Goal: Task Accomplishment & Management: Use online tool/utility

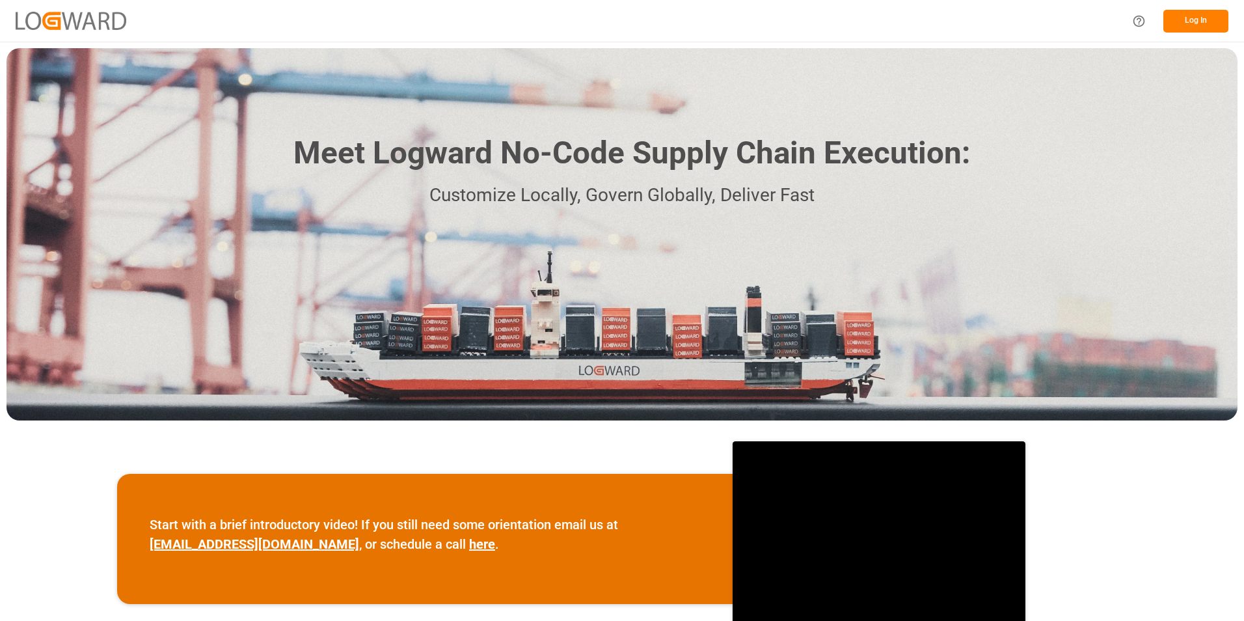
click at [1188, 21] on button "Log In" at bounding box center [1196, 21] width 65 height 23
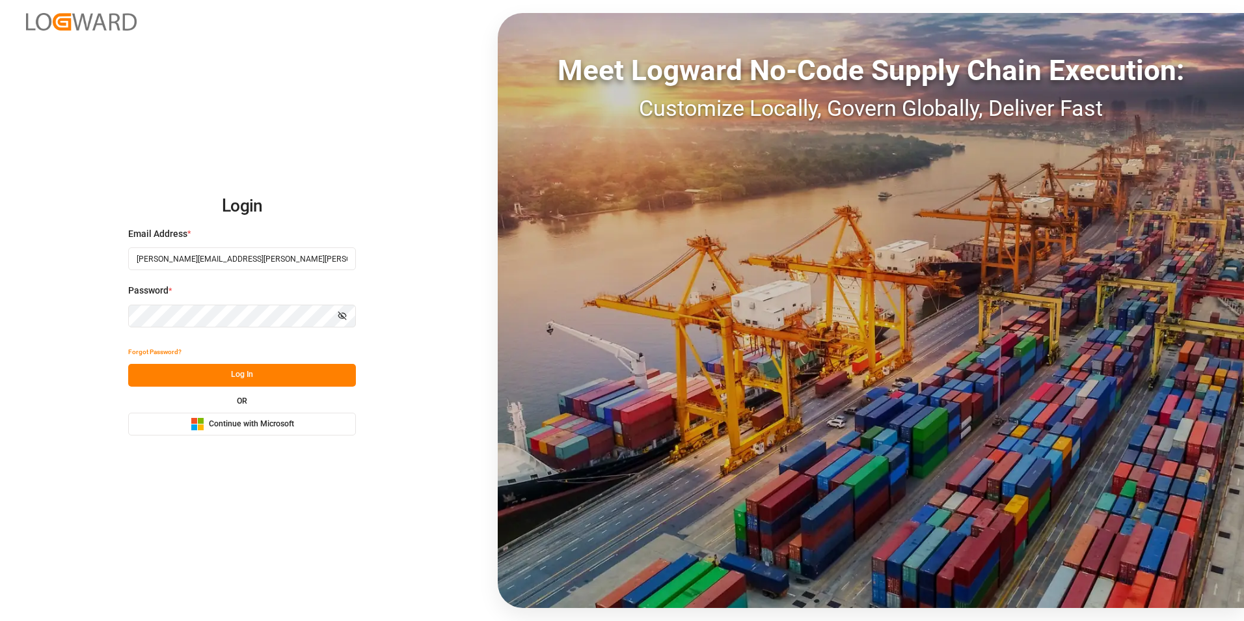
click at [254, 378] on button "Log In" at bounding box center [242, 375] width 228 height 23
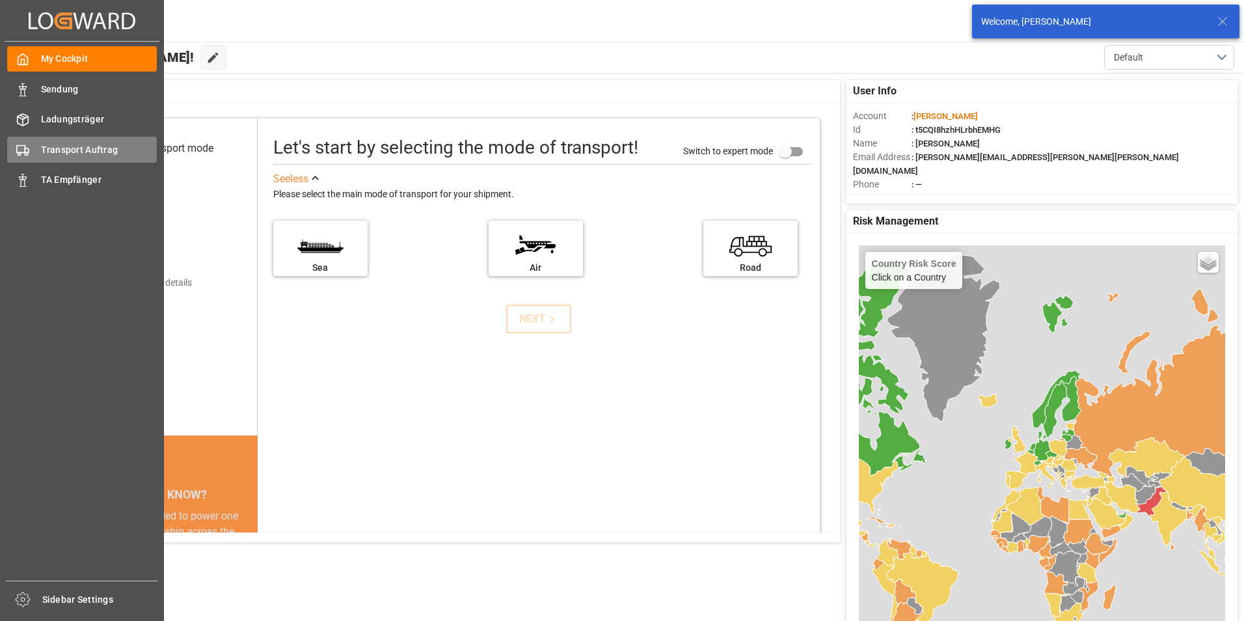
click at [82, 154] on span "Transport Auftrag" at bounding box center [99, 150] width 116 height 14
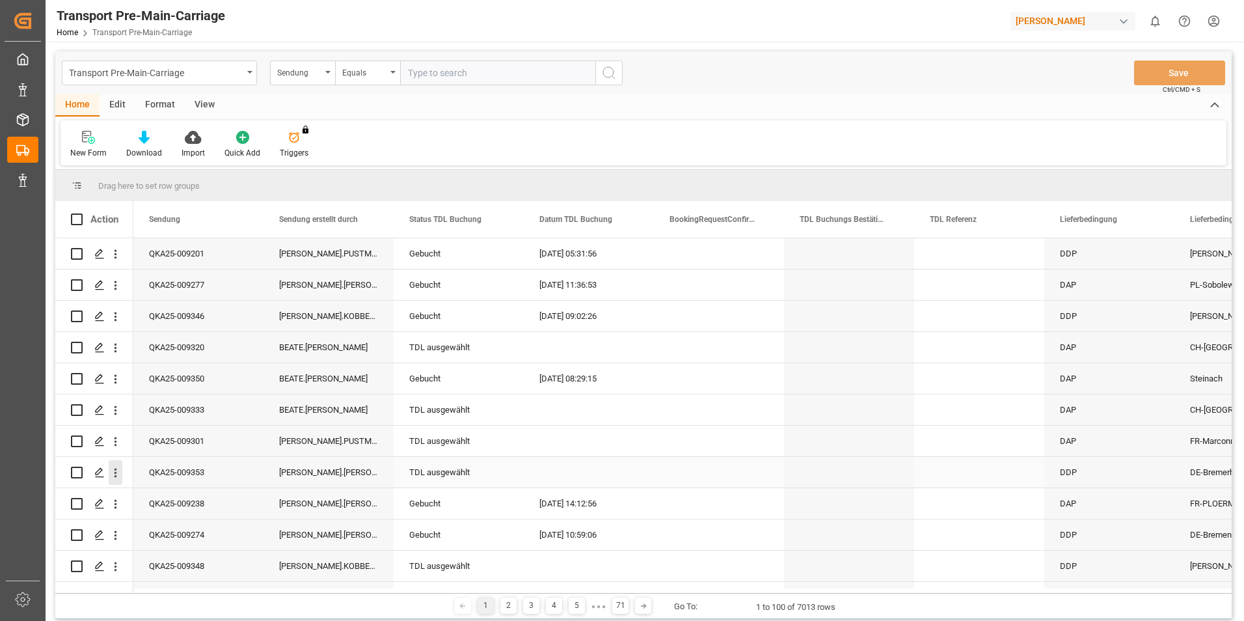
click at [109, 476] on icon "open menu" at bounding box center [116, 473] width 14 height 14
click at [165, 577] on span "Send Email" at bounding box center [201, 580] width 118 height 14
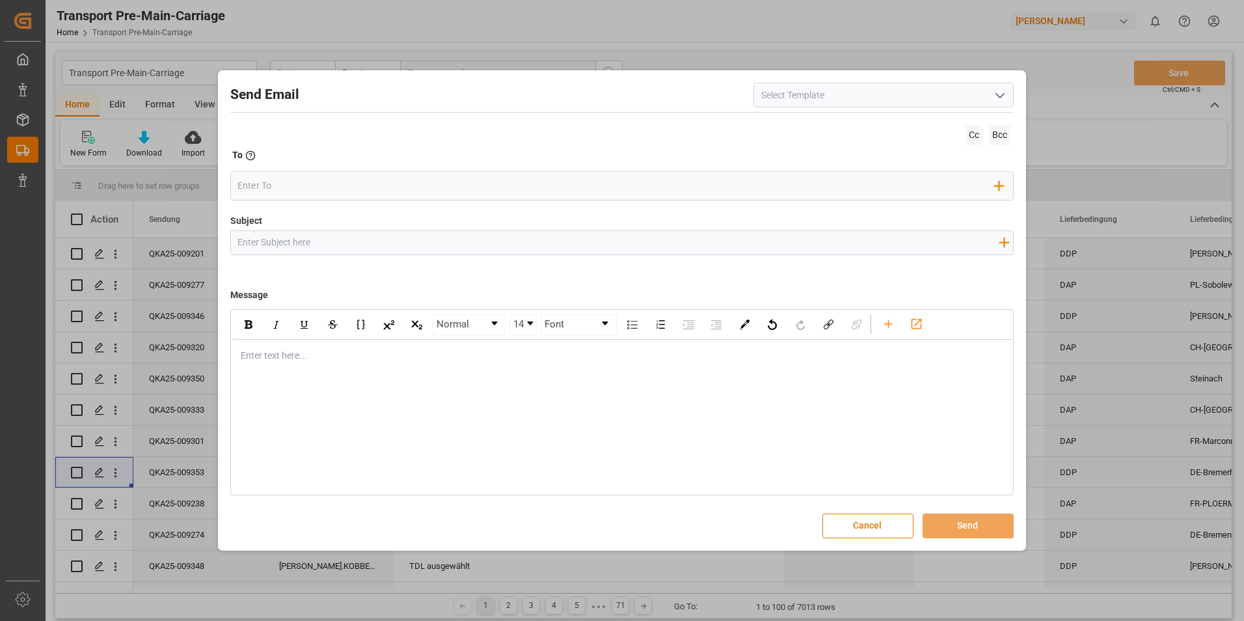
click at [1002, 100] on icon "open menu" at bounding box center [1000, 96] width 16 height 16
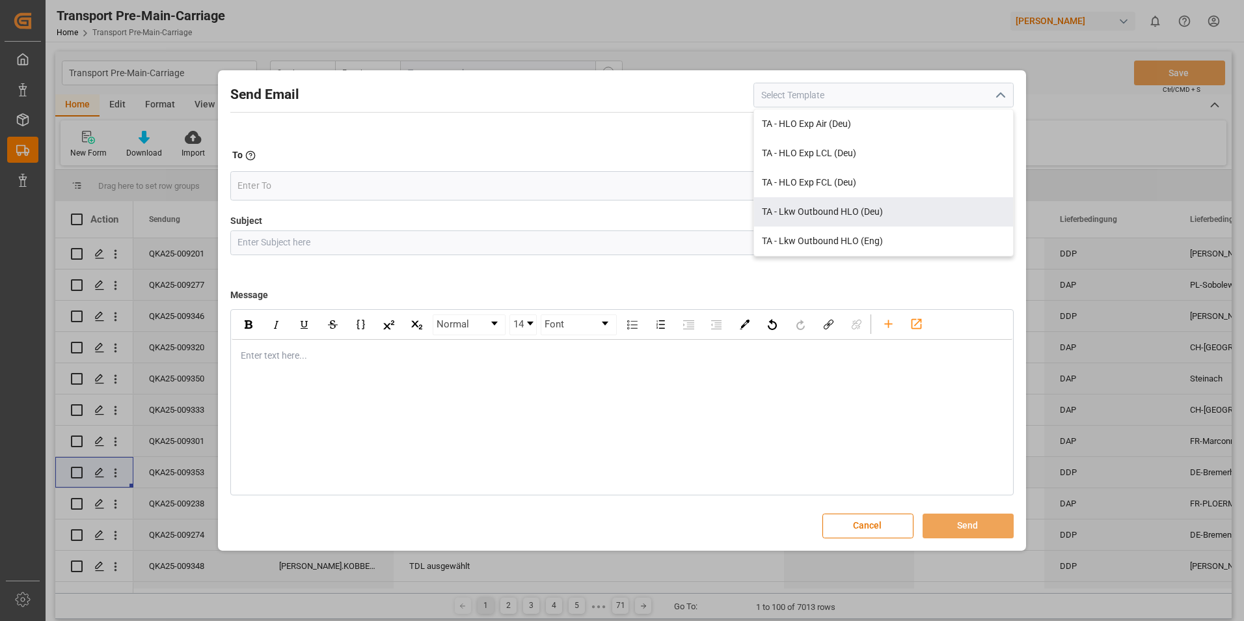
drag, startPoint x: 856, startPoint y: 219, endPoint x: 841, endPoint y: 213, distance: 16.5
click at [857, 219] on div "TA - Lkw Outbound HLO (Deu)" at bounding box center [883, 211] width 259 height 29
type input "TA - Lkw Outbound HLO (Deu)"
type input "Transportauftrag {{deliveryNumberPremain}} nach {{deliveryAddressPremainCity}},…"
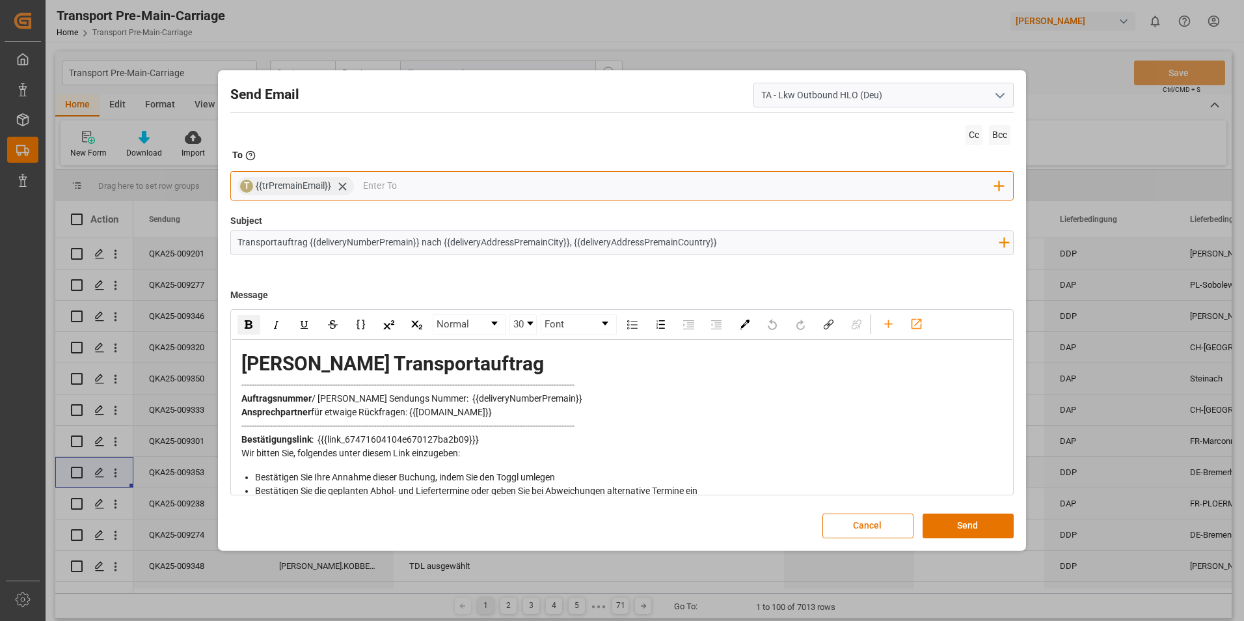
click at [340, 190] on icon at bounding box center [343, 187] width 14 height 14
click at [344, 186] on input "email" at bounding box center [616, 186] width 757 height 20
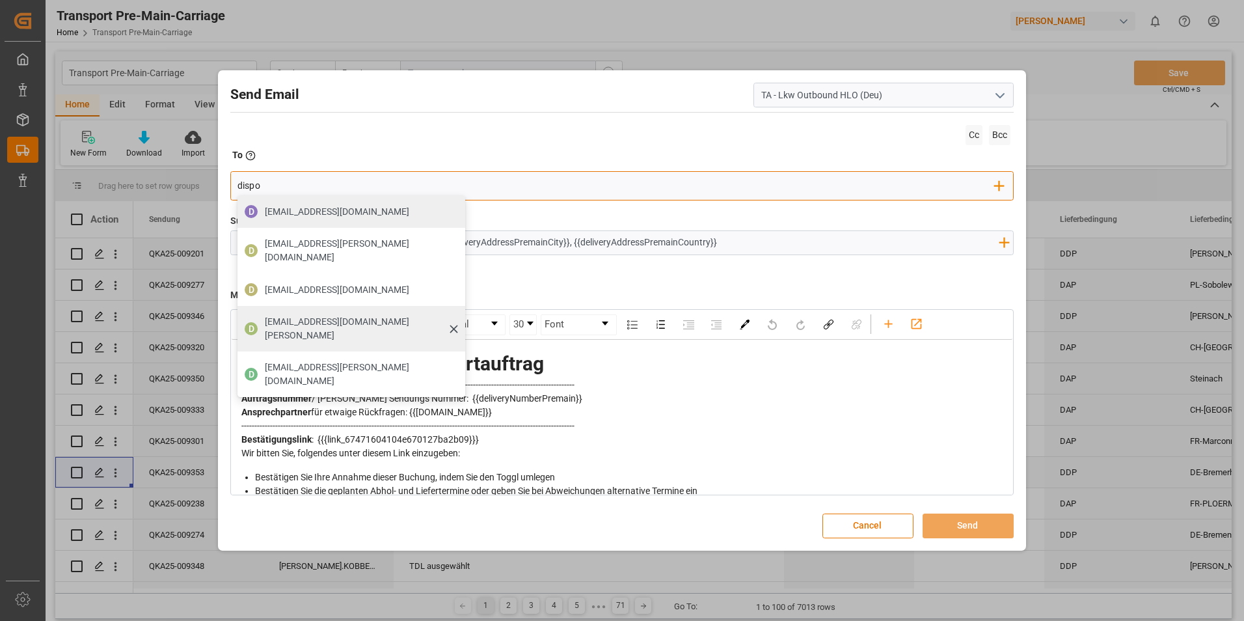
type input "dispo"
click at [328, 315] on span "[EMAIL_ADDRESS][DOMAIN_NAME][PERSON_NAME]" at bounding box center [360, 328] width 191 height 27
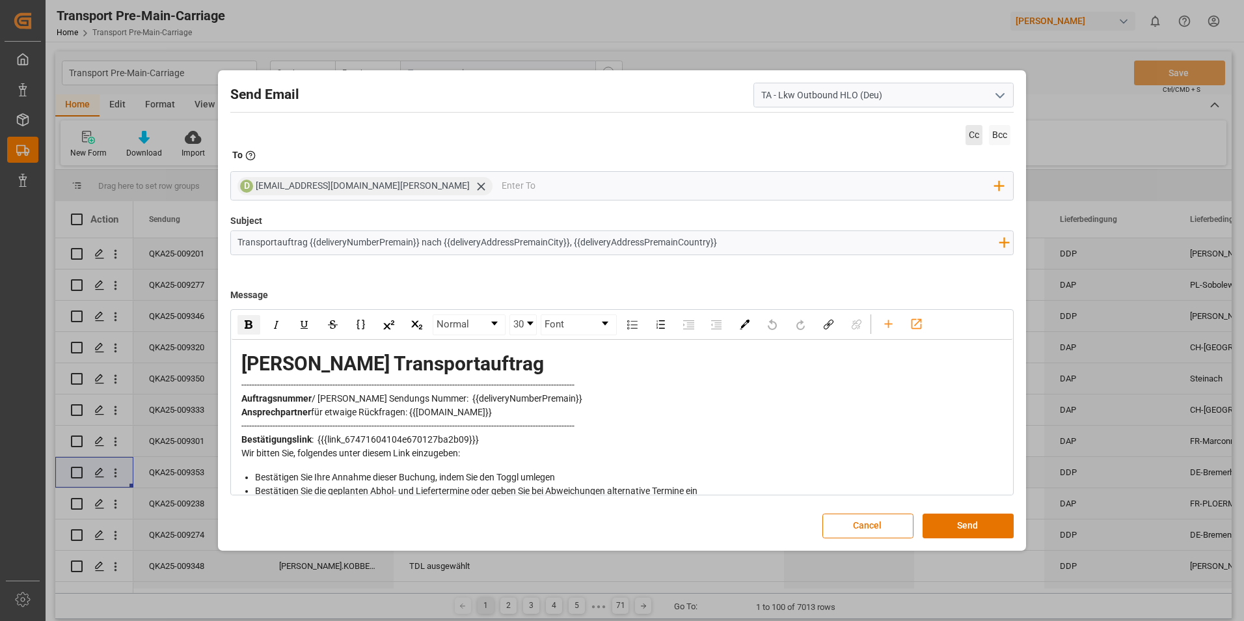
click at [975, 139] on span "Cc" at bounding box center [974, 135] width 17 height 20
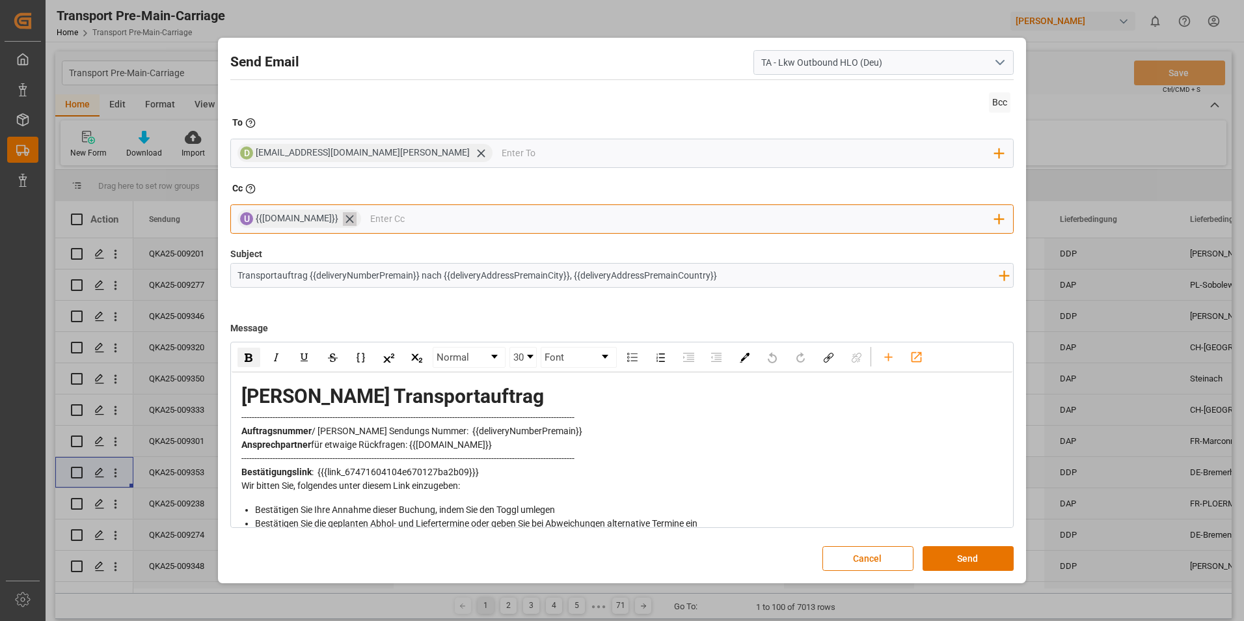
click at [343, 218] on icon at bounding box center [350, 219] width 14 height 14
click at [322, 219] on input "email" at bounding box center [616, 219] width 757 height 20
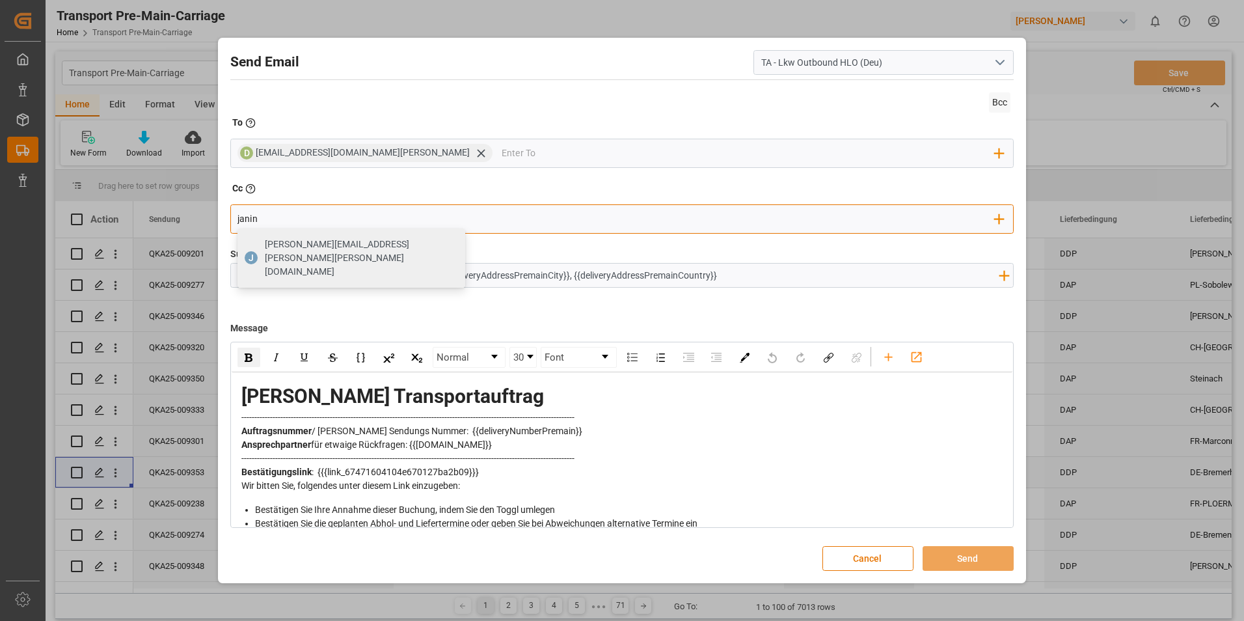
type input "[PERSON_NAME][EMAIL_ADDRESS][PERSON_NAME][PERSON_NAME][DOMAIN_NAME]"
click at [321, 233] on div "[PERSON_NAME][EMAIL_ADDRESS][PERSON_NAME][PERSON_NAME][DOMAIN_NAME]" at bounding box center [360, 258] width 200 height 50
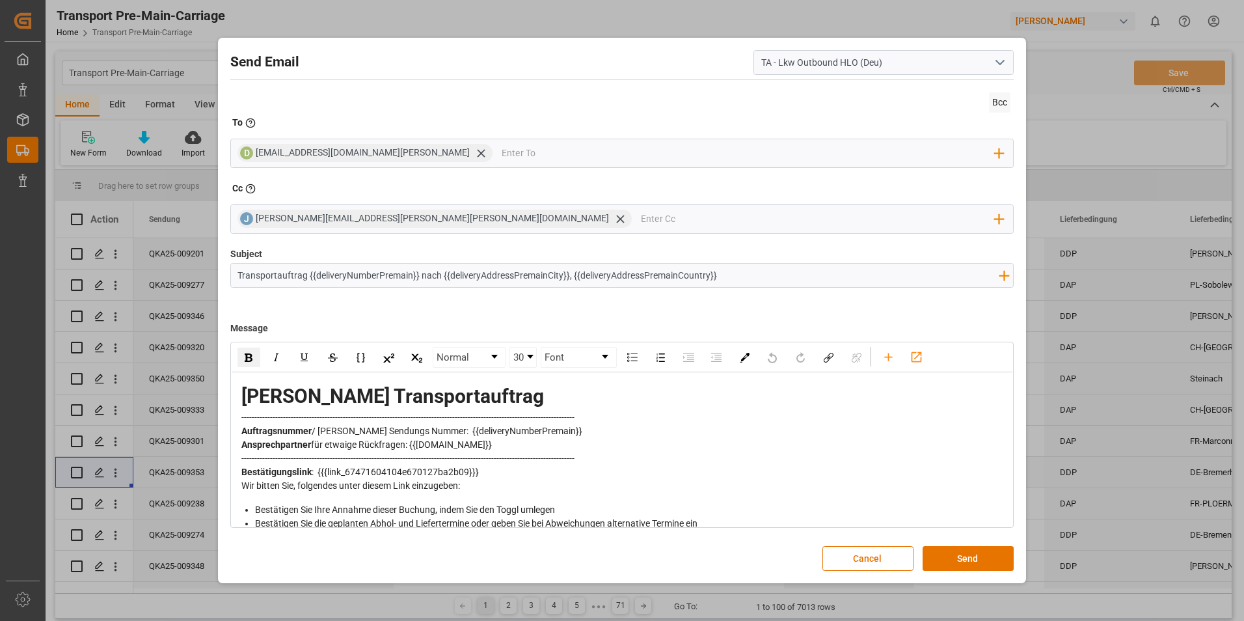
click at [312, 243] on span at bounding box center [622, 241] width 784 height 14
click at [959, 566] on button "Send" at bounding box center [968, 558] width 91 height 25
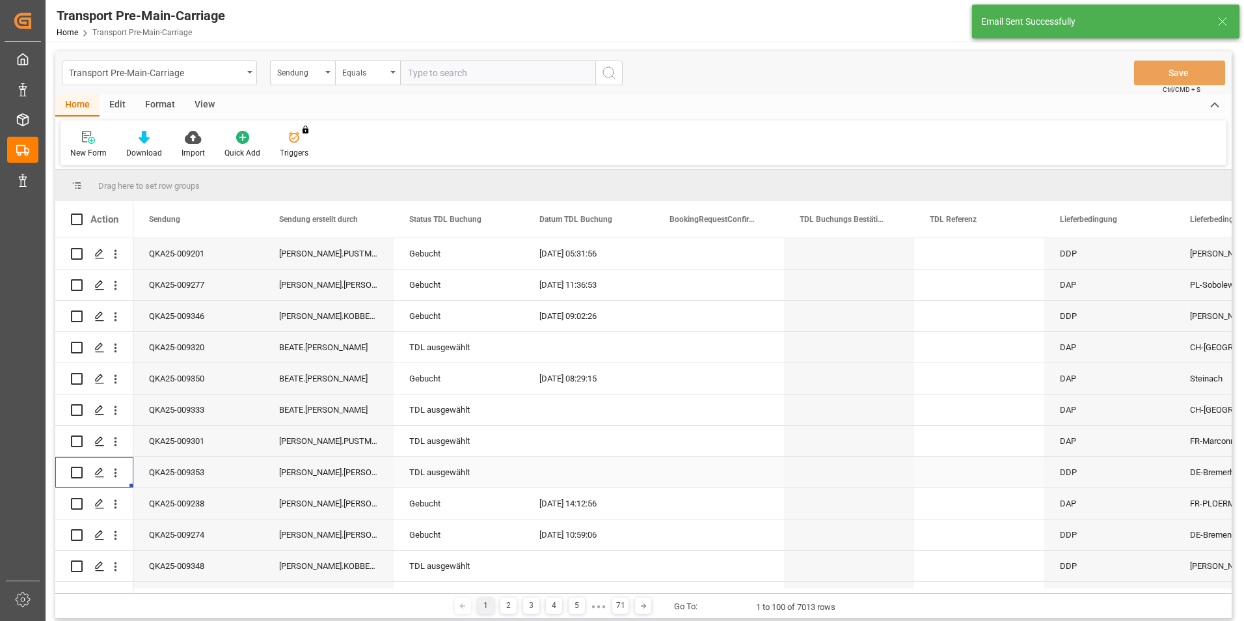
click at [430, 469] on div "TDL ausgewählt" at bounding box center [458, 472] width 99 height 30
click at [497, 476] on icon "open menu" at bounding box center [500, 480] width 16 height 16
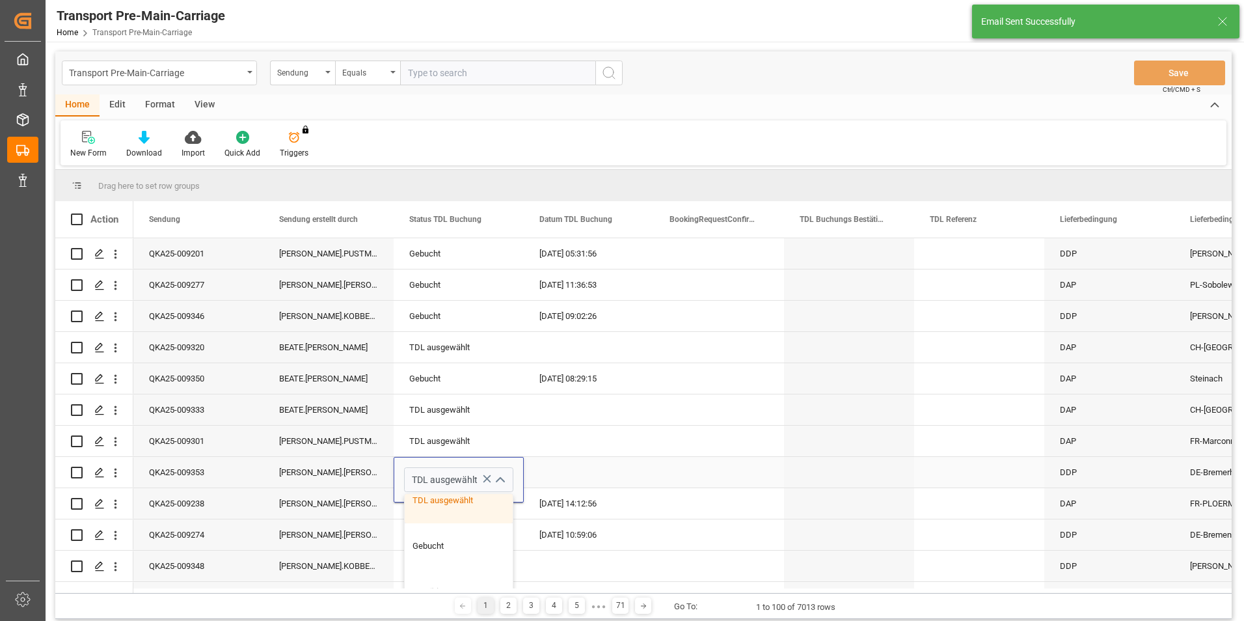
scroll to position [72, 0]
click at [441, 537] on div "Gebucht" at bounding box center [459, 536] width 108 height 46
type input "Gebucht"
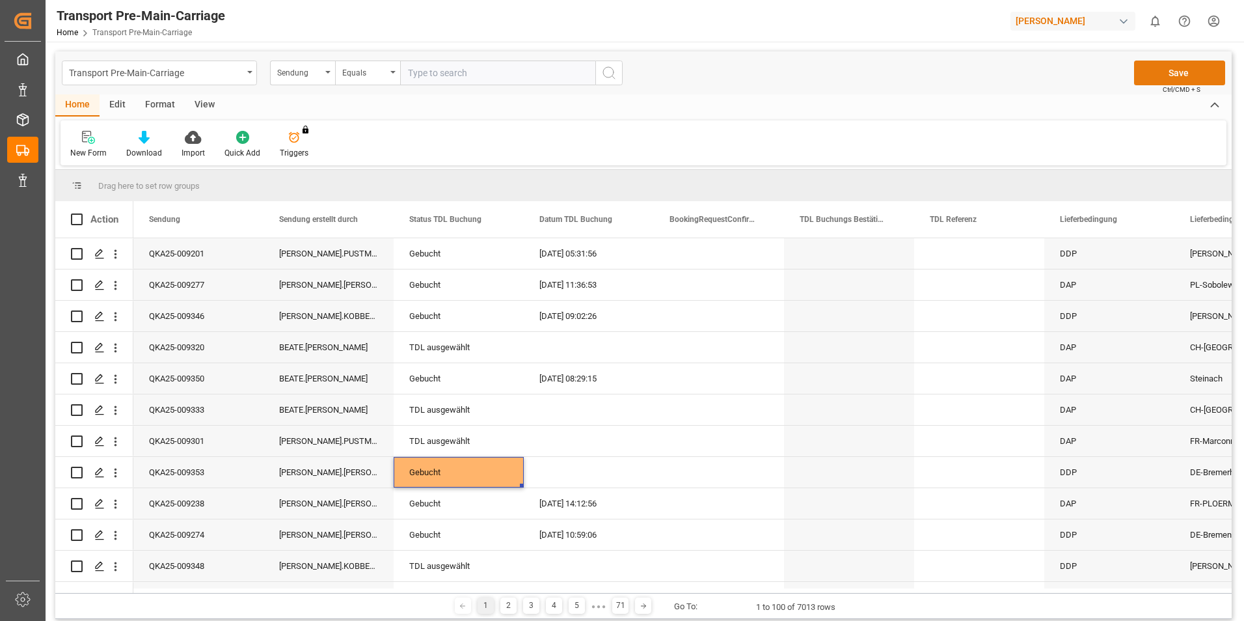
click at [1163, 65] on button "Save" at bounding box center [1179, 73] width 91 height 25
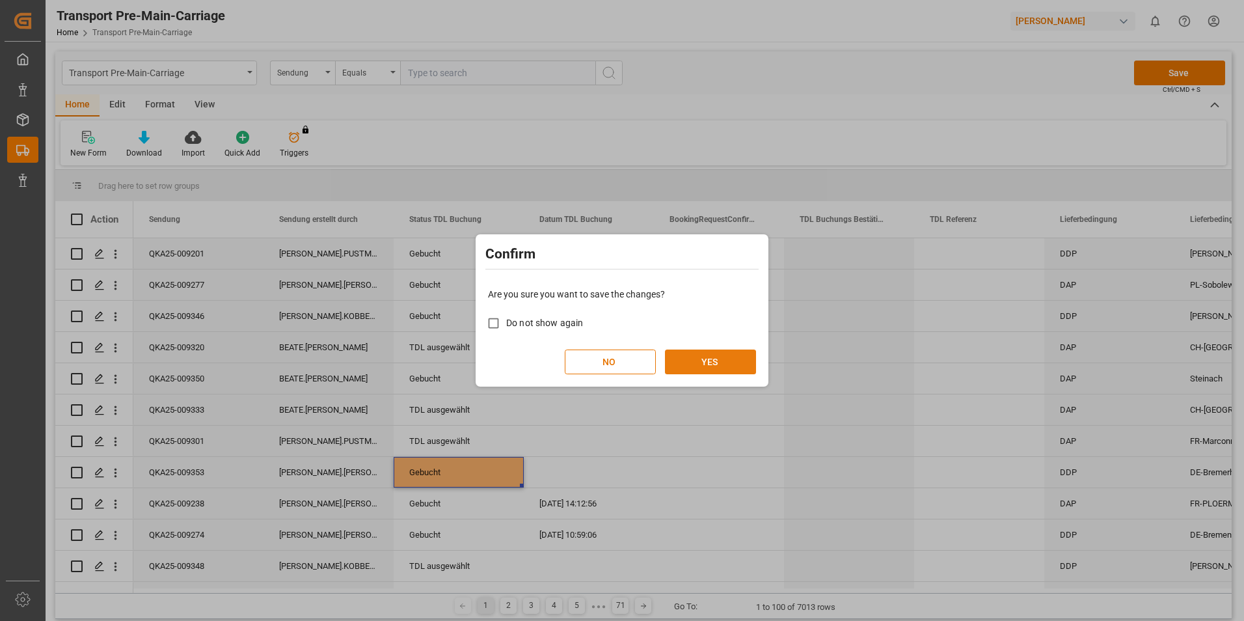
click at [691, 359] on button "YES" at bounding box center [710, 361] width 91 height 25
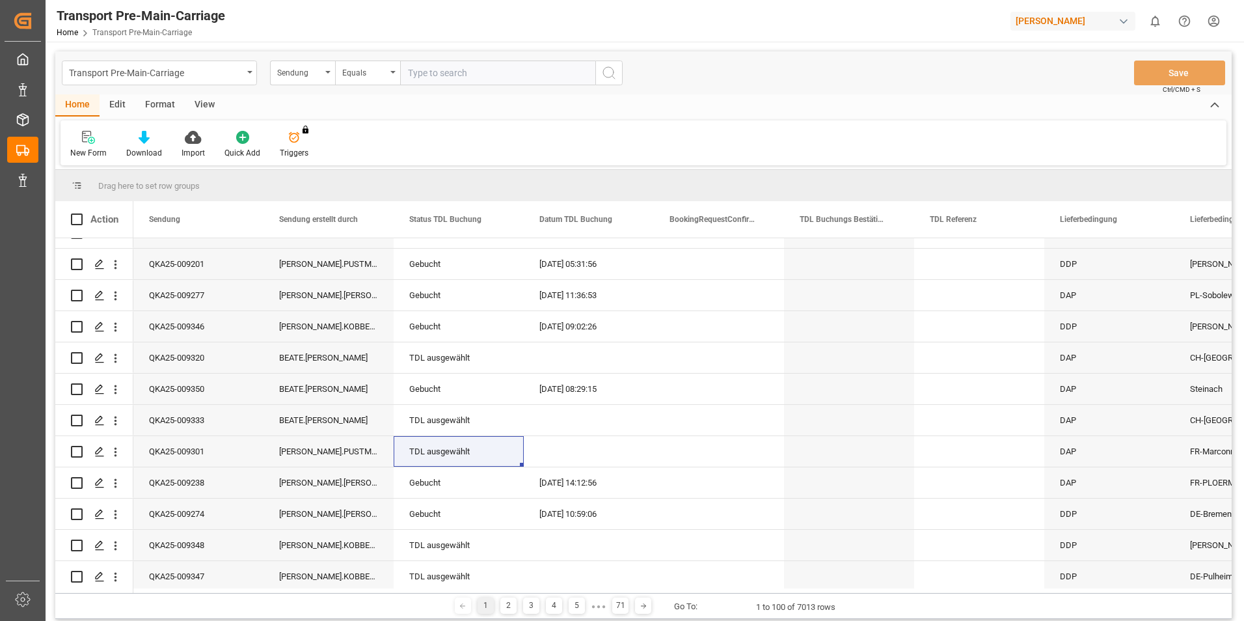
scroll to position [0, 0]
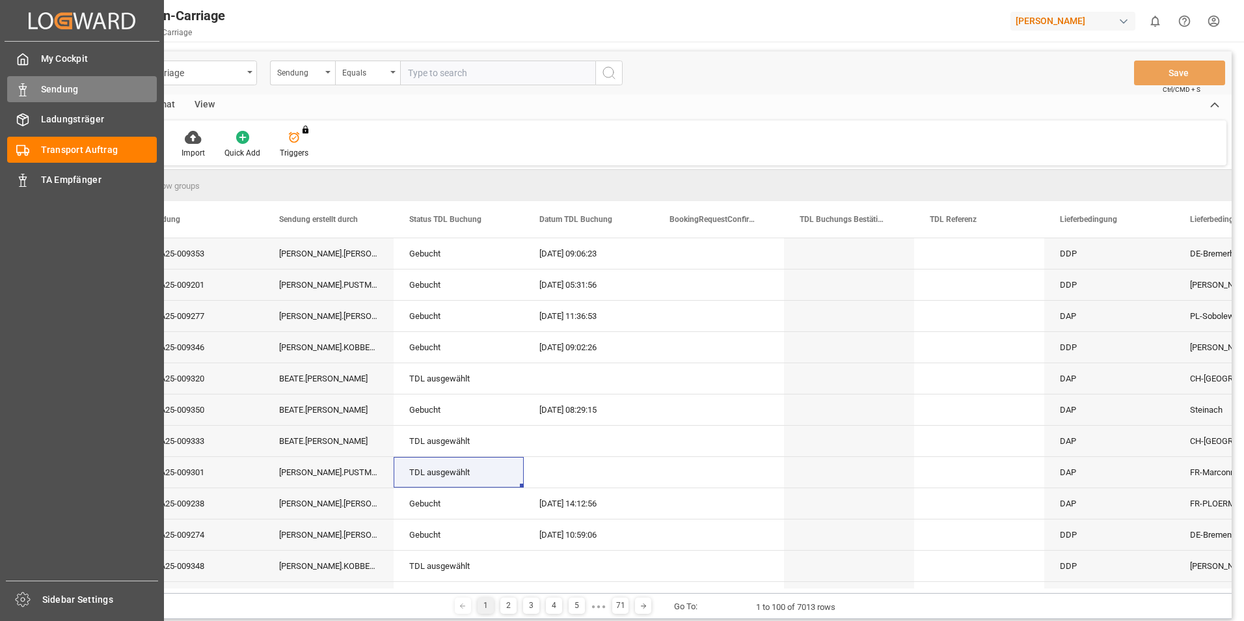
click at [77, 92] on span "Sendung" at bounding box center [99, 90] width 116 height 14
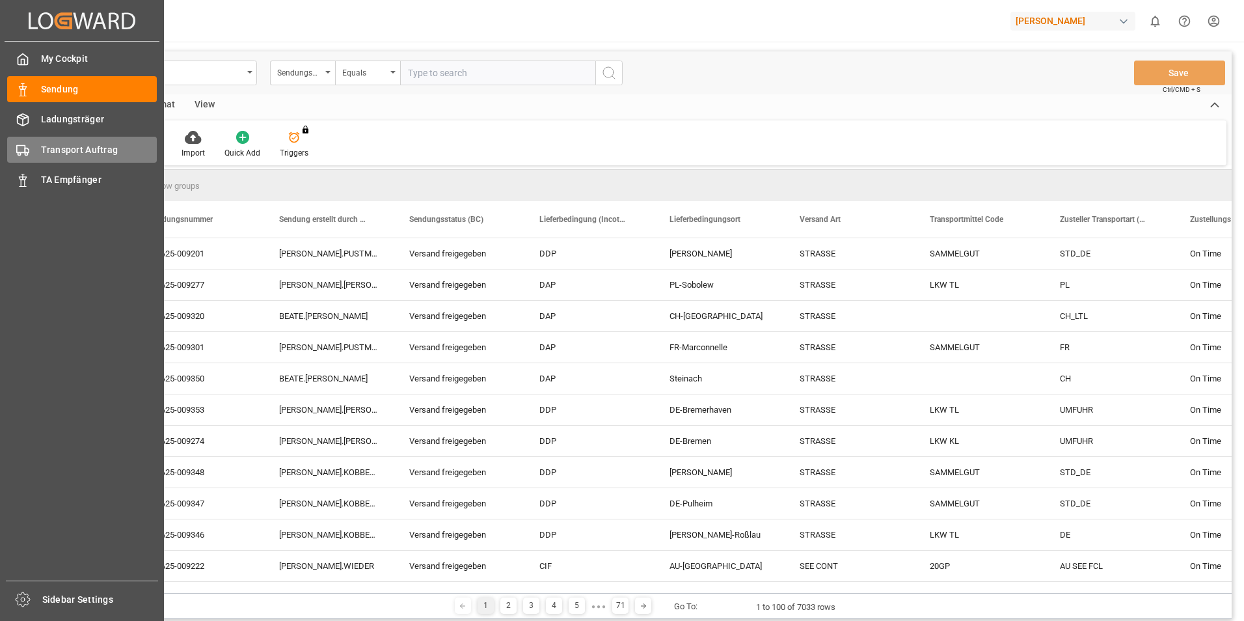
click at [92, 154] on span "Transport Auftrag" at bounding box center [99, 150] width 116 height 14
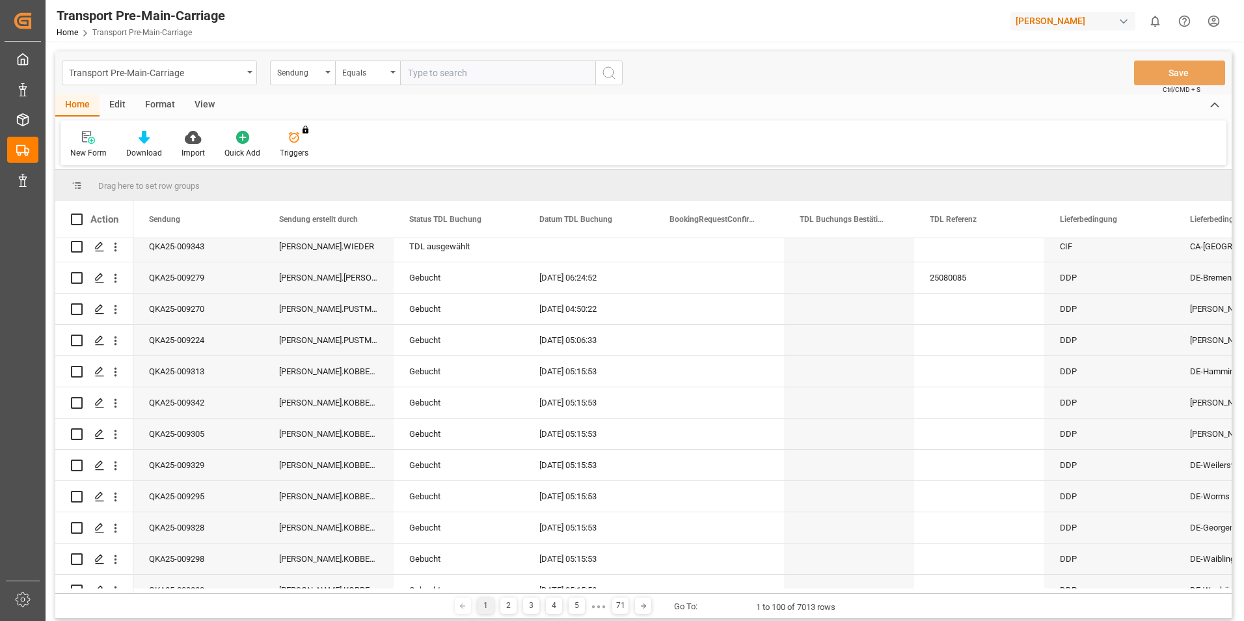
scroll to position [508, 0]
